Goal: Task Accomplishment & Management: Manage account settings

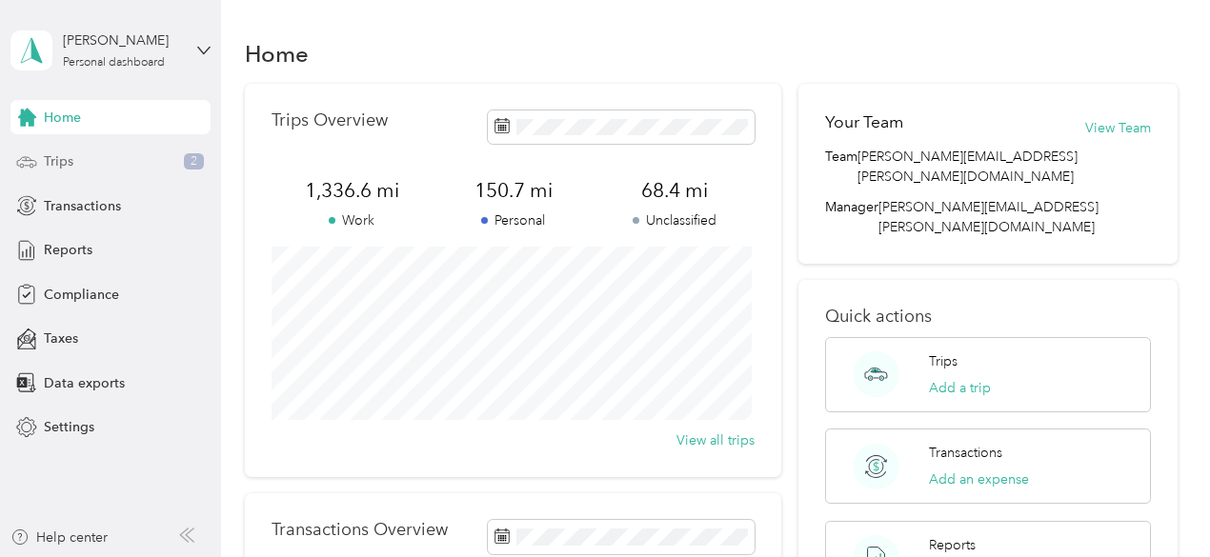
click at [104, 163] on div "Trips 2" at bounding box center [110, 162] width 200 height 34
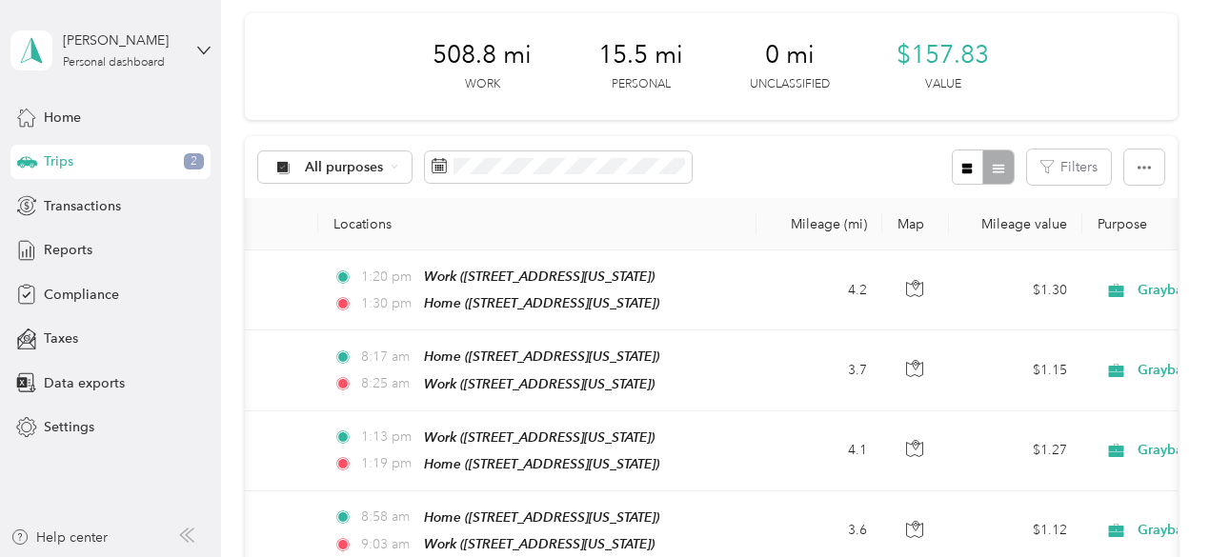
scroll to position [0, 81]
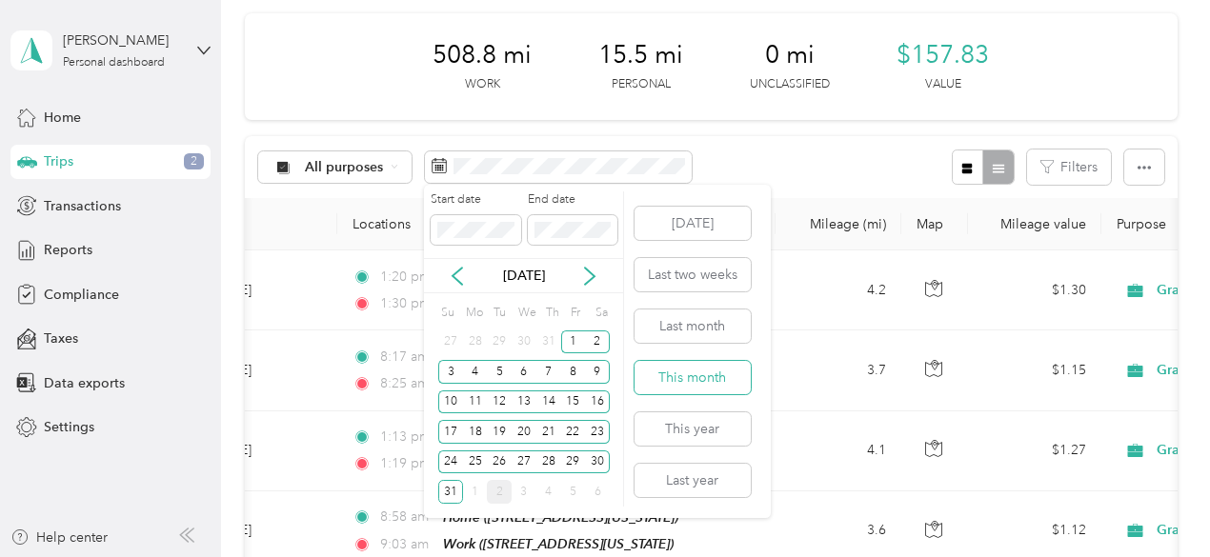
click at [715, 370] on button "This month" at bounding box center [692, 377] width 116 height 33
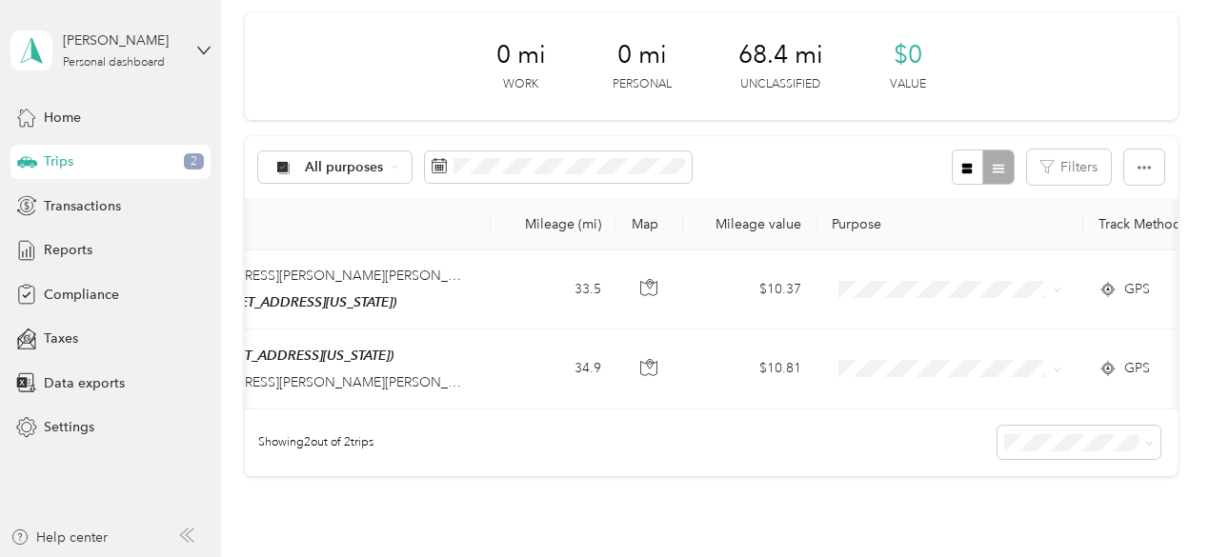
scroll to position [0, 374]
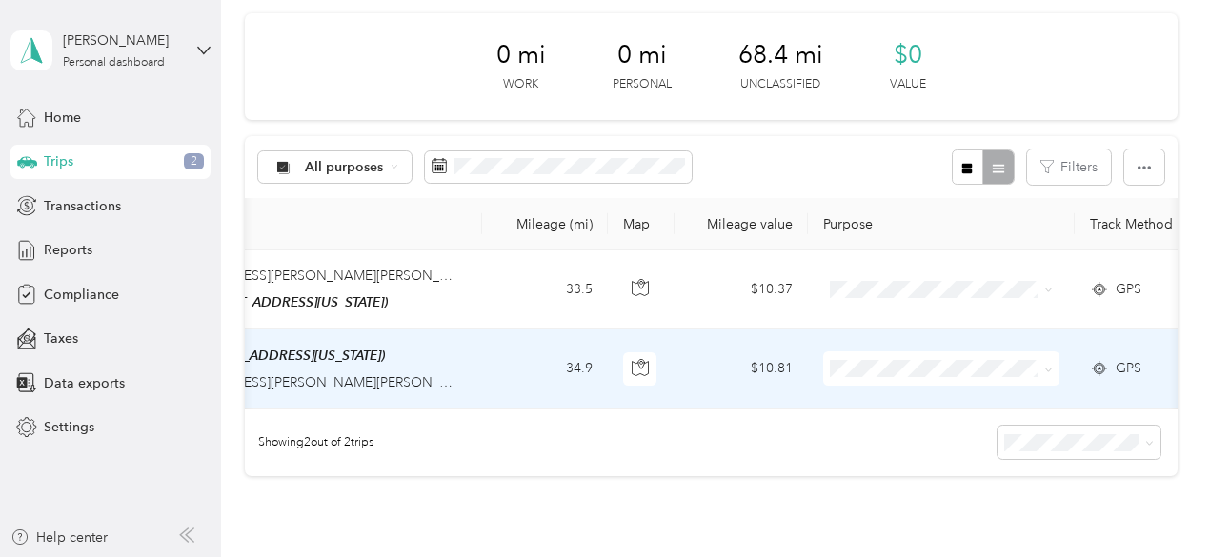
click at [894, 397] on span "Graybar Electric Company, Inc" at bounding box center [965, 401] width 190 height 20
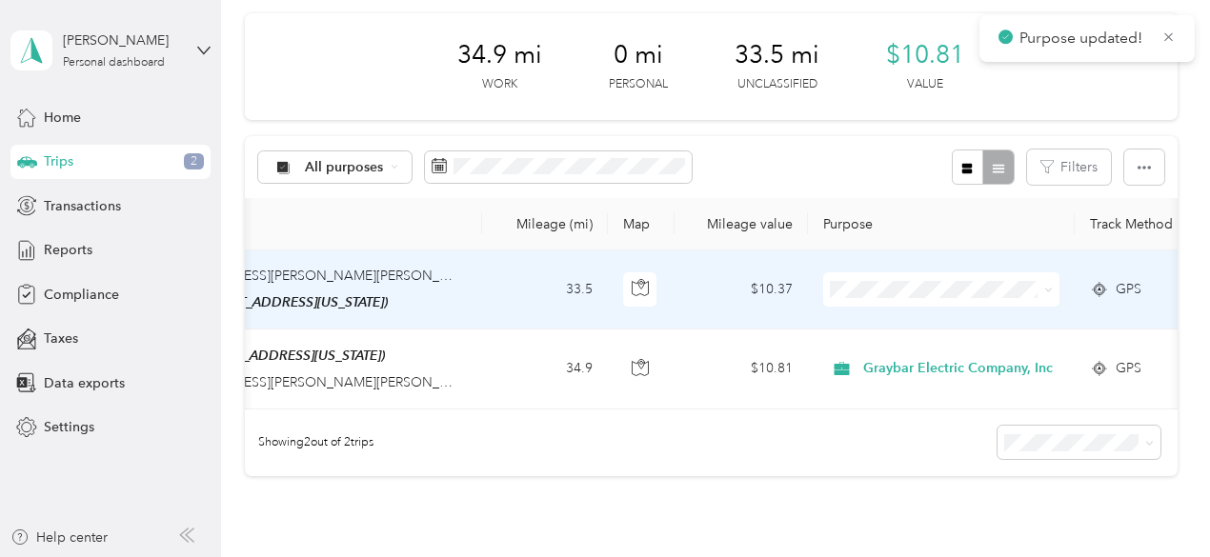
click at [879, 325] on span "Graybar Electric Company, Inc" at bounding box center [965, 320] width 190 height 20
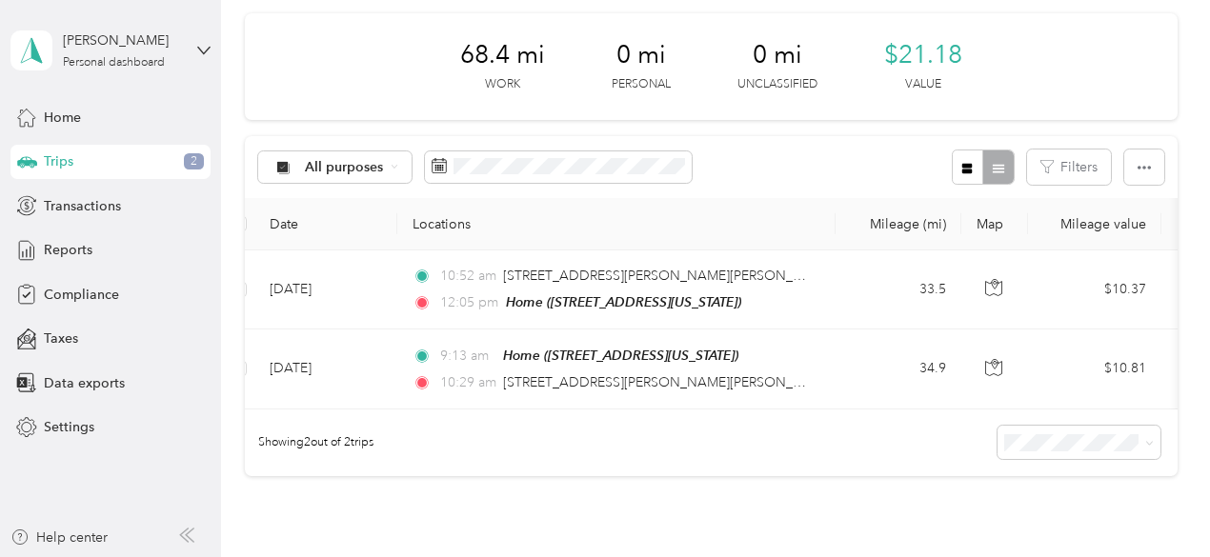
scroll to position [0, 0]
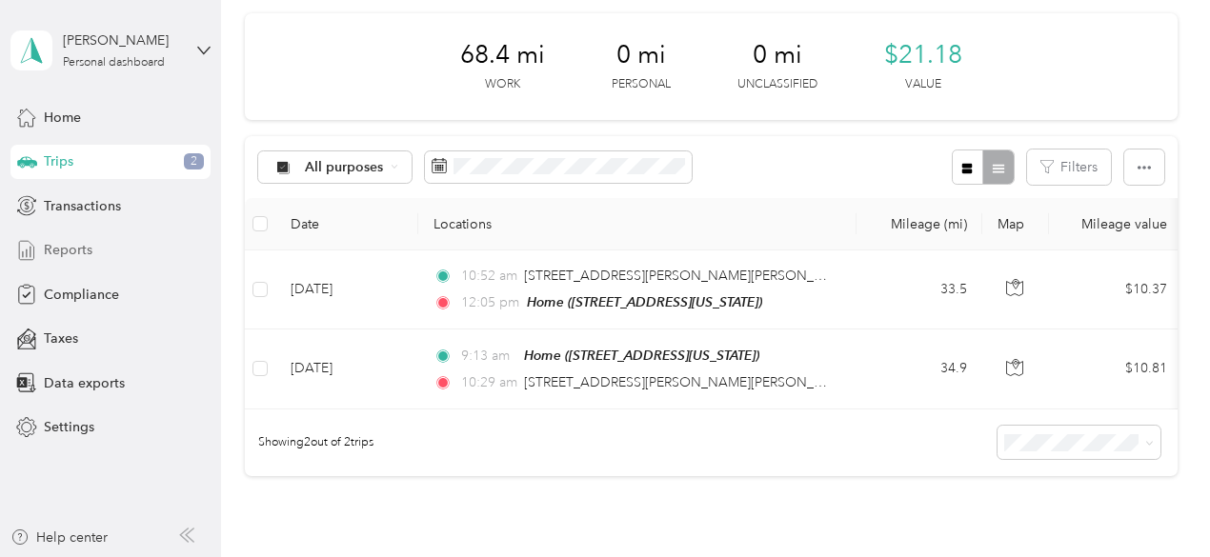
click at [132, 249] on div "Reports" at bounding box center [110, 250] width 200 height 34
